Goal: Task Accomplishment & Management: Complete application form

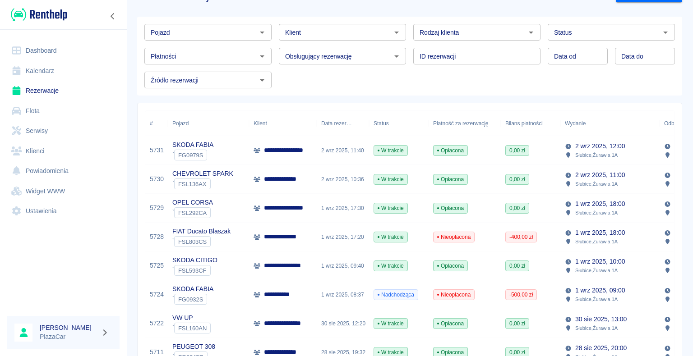
scroll to position [45, 0]
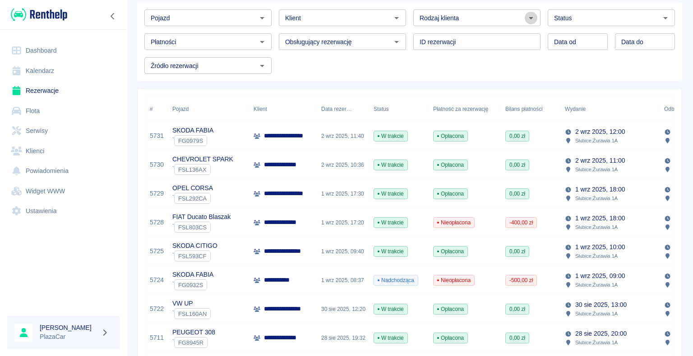
click at [525, 16] on icon "Otwórz" at bounding box center [530, 18] width 11 height 11
click at [496, 39] on li "Osoba prywatna" at bounding box center [472, 37] width 125 height 15
type input "Osoba prywatna"
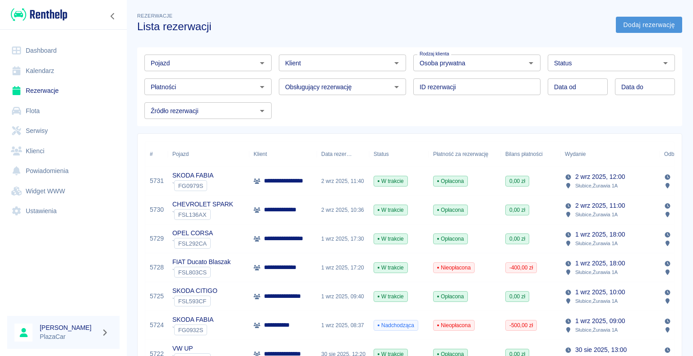
click at [626, 22] on link "Dodaj rezerwację" at bounding box center [649, 25] width 66 height 17
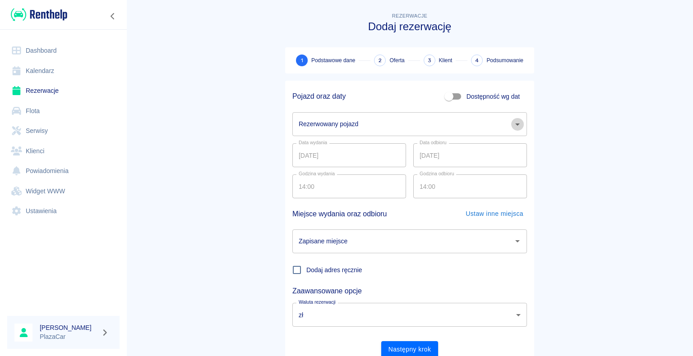
click at [514, 123] on icon "Otwórz" at bounding box center [517, 124] width 11 height 11
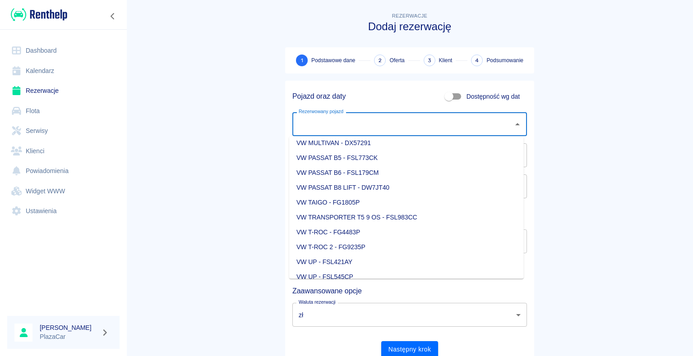
scroll to position [1263, 0]
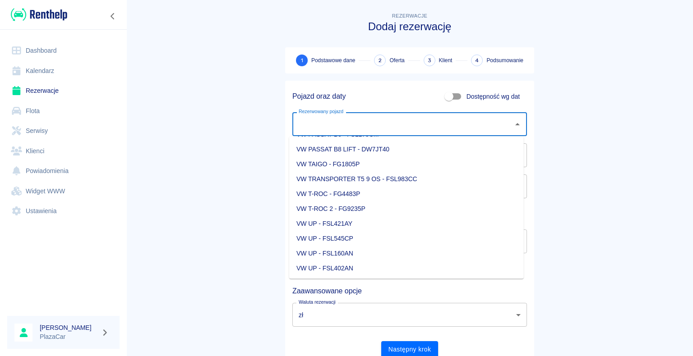
click at [393, 253] on li "VW UP - FSL160AN" at bounding box center [406, 253] width 235 height 15
type input "VW UP - FSL160AN"
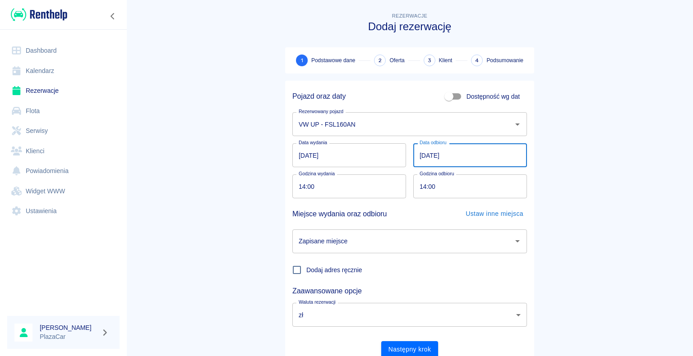
click at [422, 158] on input "[DATE]" at bounding box center [470, 155] width 114 height 24
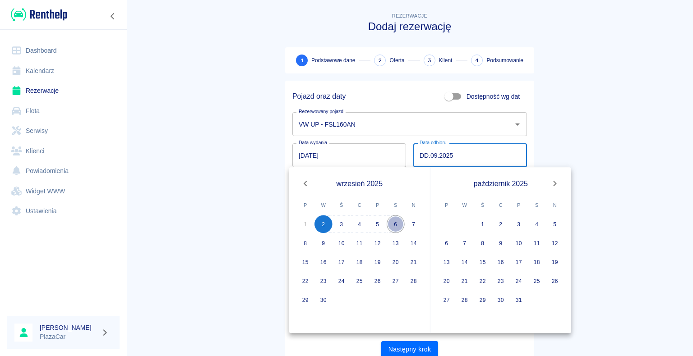
click at [395, 222] on button "6" at bounding box center [396, 224] width 18 height 18
type input "[DATE]"
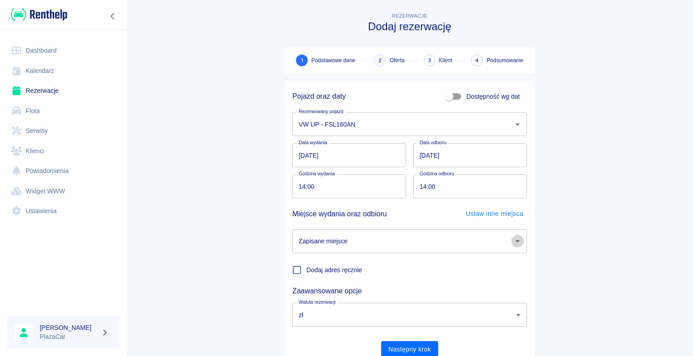
click at [515, 241] on icon "Otwórz" at bounding box center [517, 241] width 5 height 2
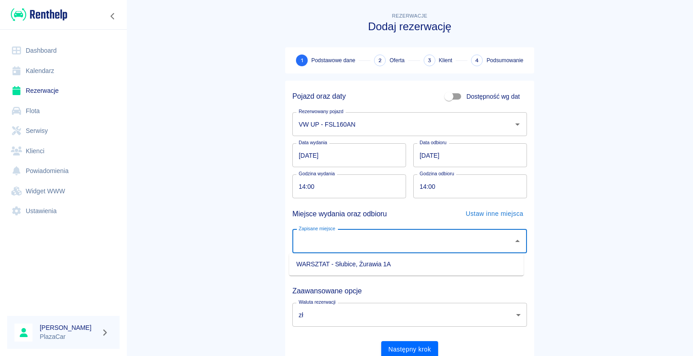
click at [457, 263] on li "WARSZTAT - Słubice, Żurawia 1A" at bounding box center [406, 264] width 235 height 15
type input "WARSZTAT - Słubice, Żurawia 1A"
click at [211, 214] on main "Rezerwacje Dodaj rezerwację 1 Podstawowe dane 2 Oferta 3 Klient 4 Podsumowanie …" at bounding box center [409, 188] width 567 height 355
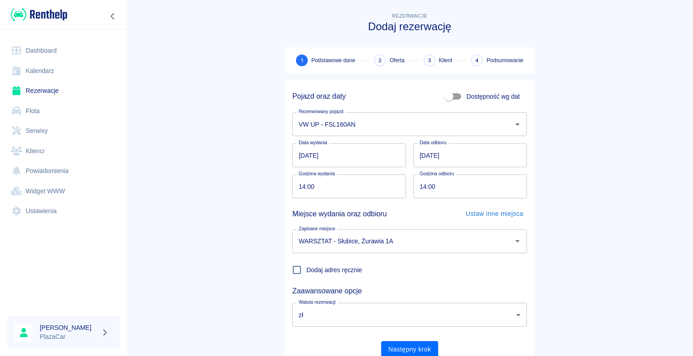
scroll to position [35, 0]
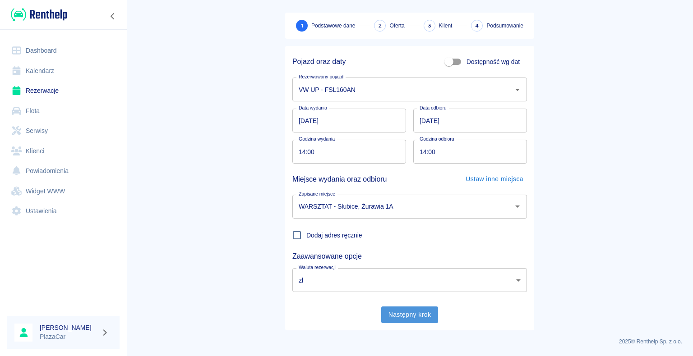
click at [408, 318] on button "Następny krok" at bounding box center [409, 315] width 57 height 17
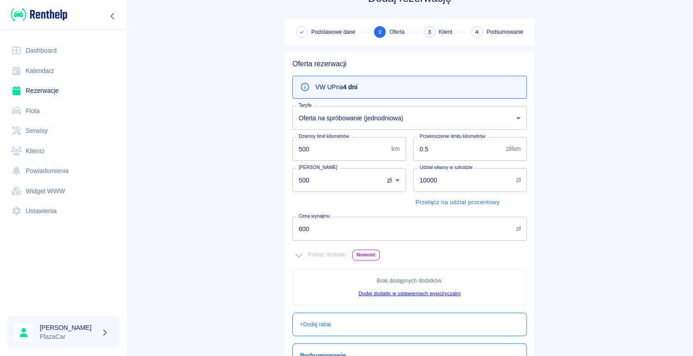
scroll to position [164, 0]
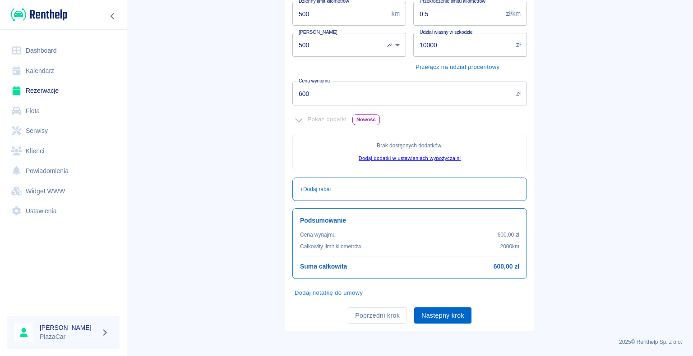
click at [437, 313] on button "Następny krok" at bounding box center [442, 316] width 57 height 17
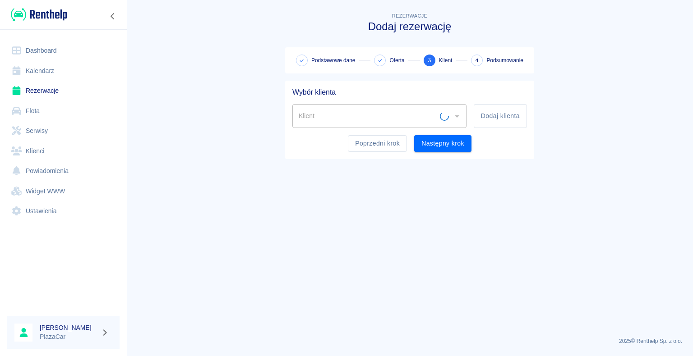
scroll to position [0, 0]
click at [318, 111] on input "Klient" at bounding box center [372, 116] width 152 height 16
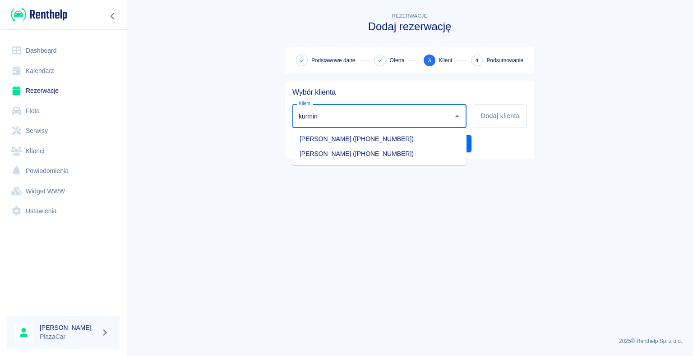
click at [332, 155] on li "[PERSON_NAME] ([PHONE_NUMBER])" at bounding box center [379, 154] width 174 height 15
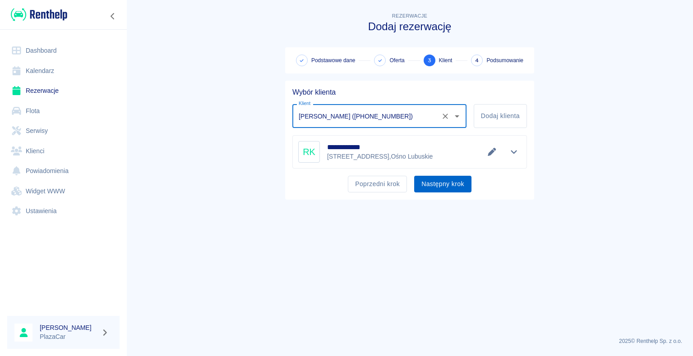
type input "[PERSON_NAME] ([PHONE_NUMBER])"
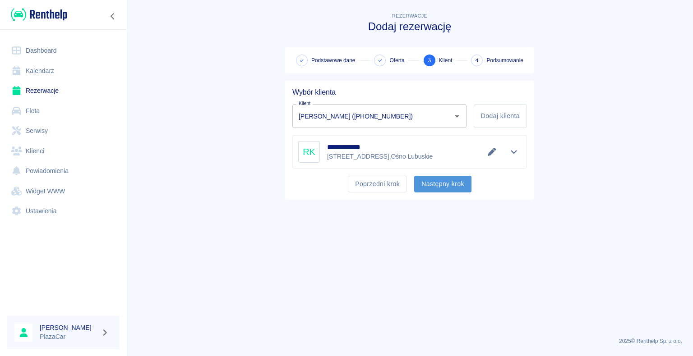
click at [437, 183] on button "Następny krok" at bounding box center [442, 184] width 57 height 17
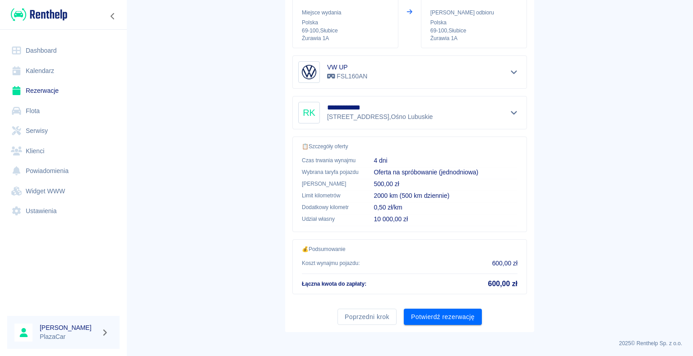
scroll to position [129, 0]
click at [436, 314] on button "Potwierdź rezerwację" at bounding box center [443, 317] width 78 height 17
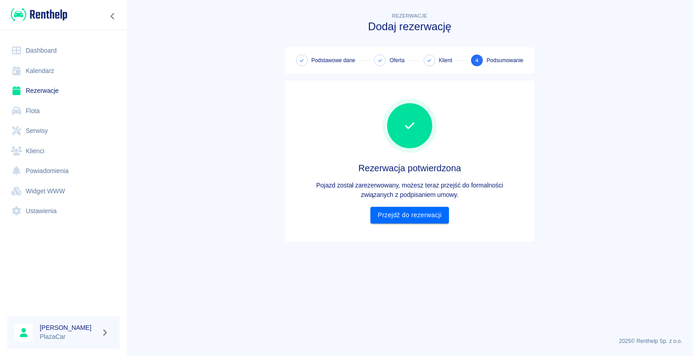
scroll to position [0, 0]
click at [406, 212] on link "Przejdź do rezerwacji" at bounding box center [409, 215] width 78 height 17
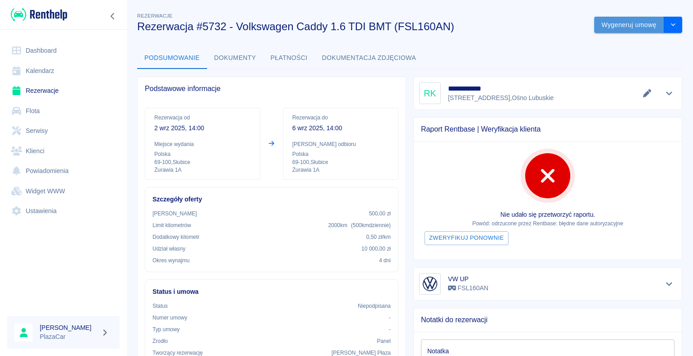
click at [620, 23] on button "Wygeneruj umowę" at bounding box center [629, 25] width 70 height 17
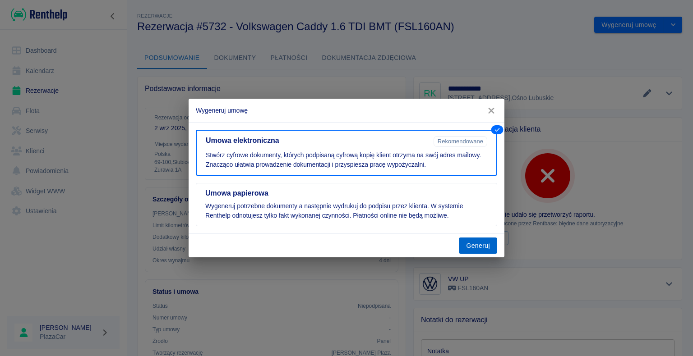
click at [479, 244] on button "Generuj" at bounding box center [478, 246] width 38 height 17
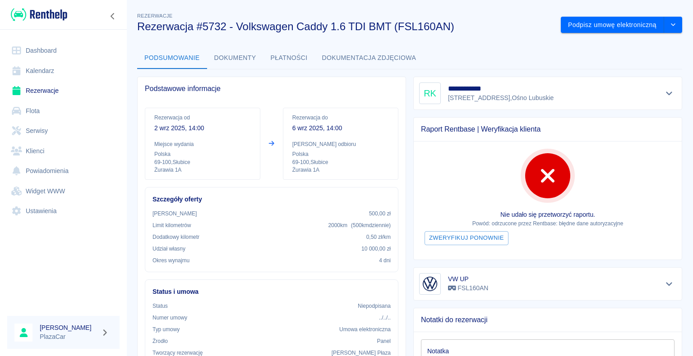
click at [45, 90] on link "Rezerwacje" at bounding box center [63, 91] width 112 height 20
